Goal: Navigation & Orientation: Find specific page/section

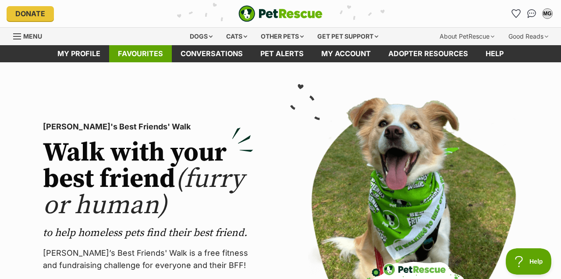
click at [155, 52] on link "Favourites" at bounding box center [140, 53] width 63 height 17
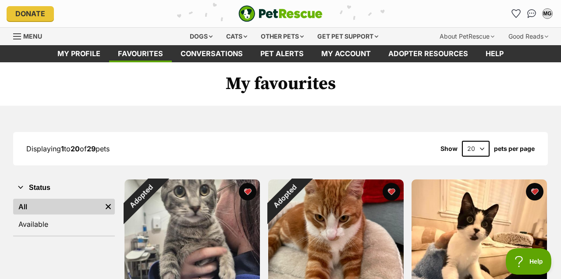
select select "40"
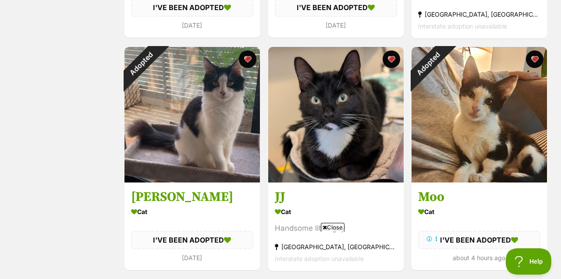
click at [326, 223] on span "Close" at bounding box center [333, 227] width 24 height 9
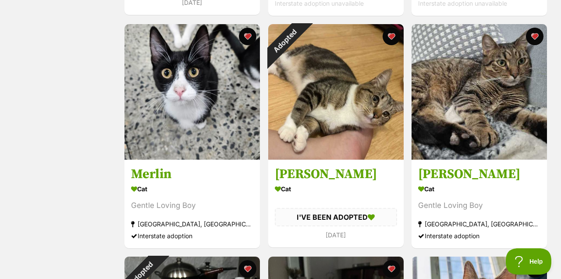
scroll to position [1781, 0]
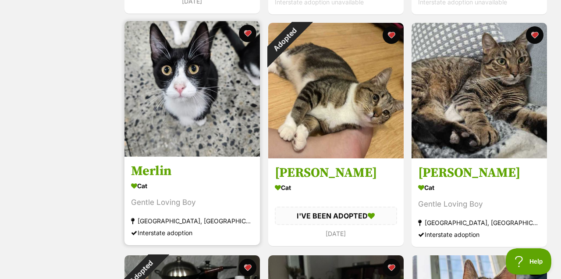
click at [208, 108] on img at bounding box center [191, 88] width 135 height 135
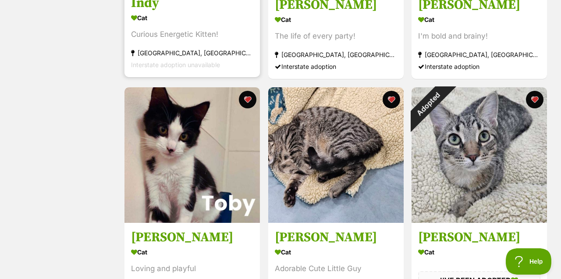
scroll to position [0, 0]
